Goal: Transaction & Acquisition: Subscribe to service/newsletter

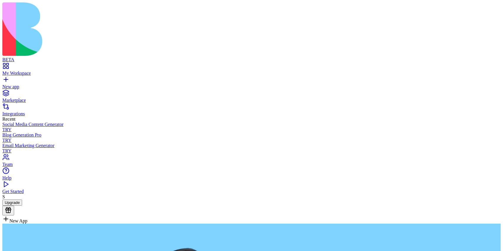
click at [22, 206] on button "Upgrade" at bounding box center [12, 203] width 20 height 6
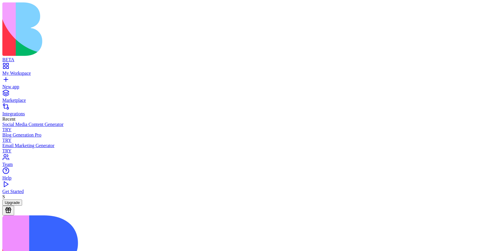
scroll to position [6, 0]
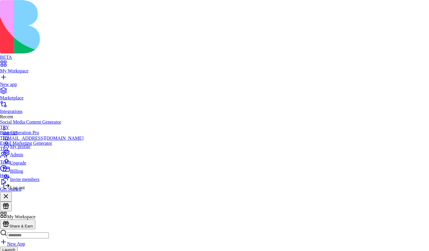
click at [30, 174] on div "Billing" at bounding box center [43, 170] width 81 height 8
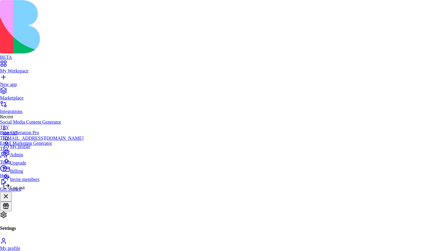
click at [26, 165] on span "Upgrade" at bounding box center [18, 162] width 16 height 5
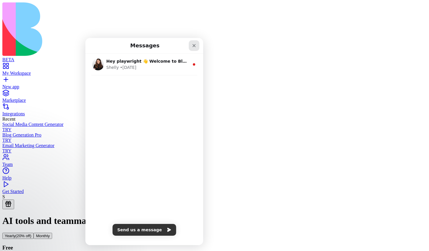
click at [195, 44] on icon "Close" at bounding box center [193, 45] width 3 height 3
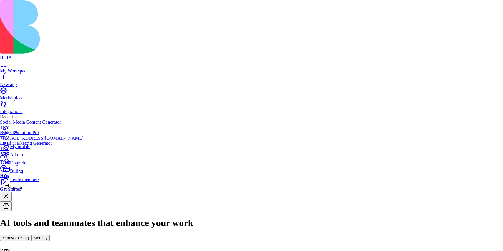
click at [32, 190] on div "Log out" at bounding box center [43, 186] width 81 height 8
